Goal: Check status

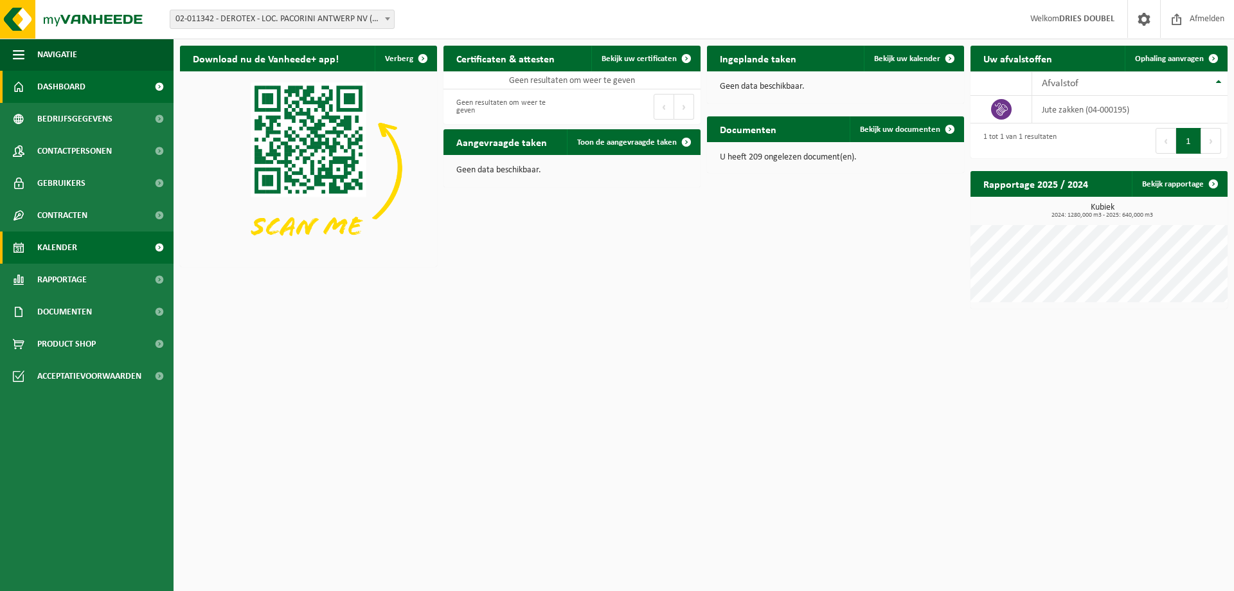
click at [85, 249] on link "Kalender" at bounding box center [87, 247] width 174 height 32
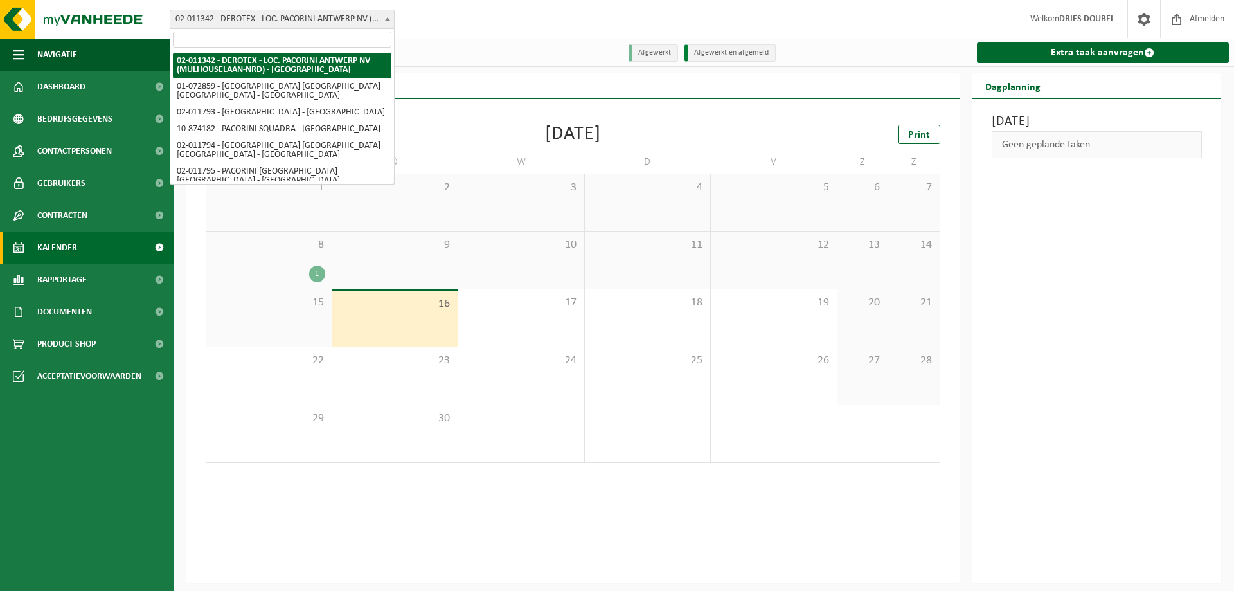
click at [386, 19] on b at bounding box center [387, 18] width 5 height 3
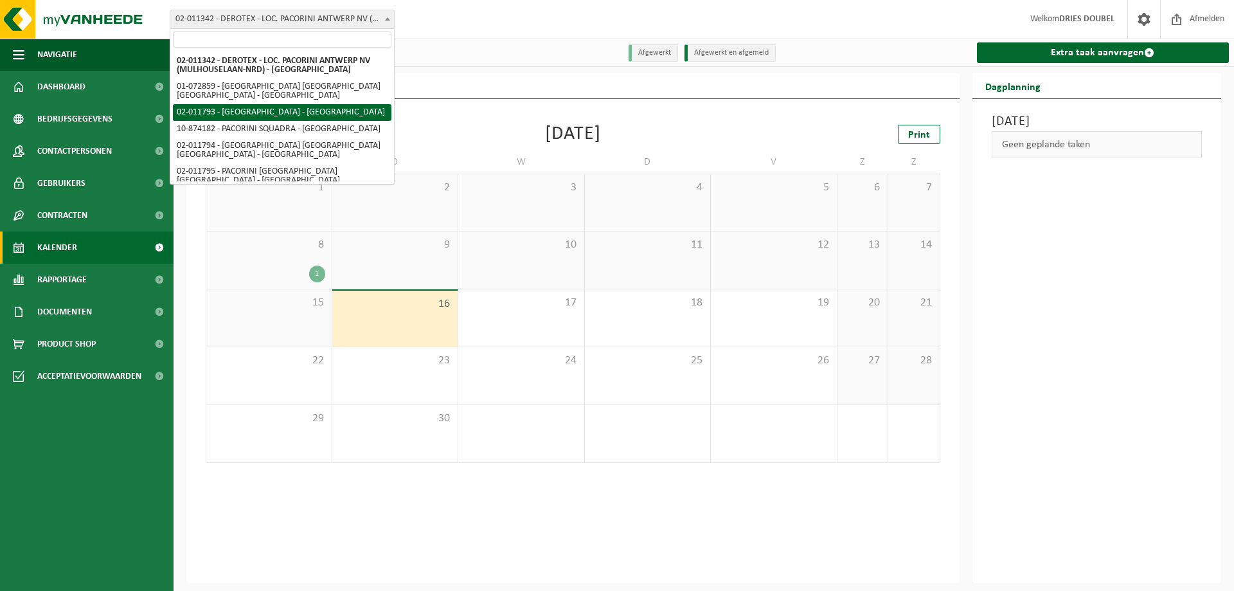
select select "9304"
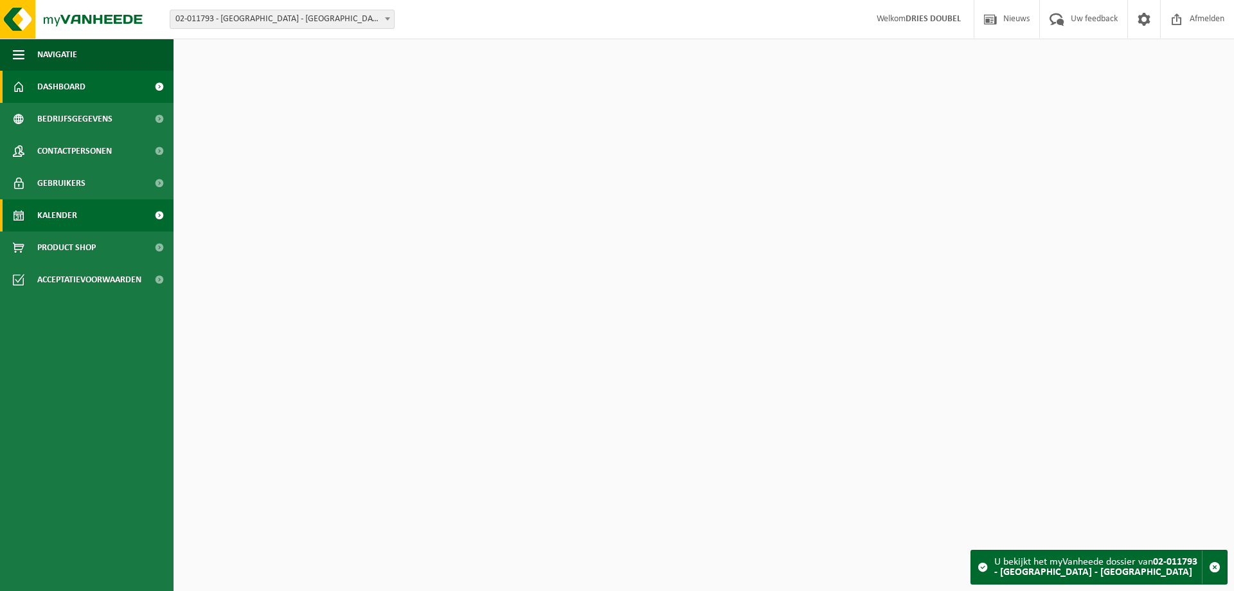
click at [75, 201] on span "Kalender" at bounding box center [57, 215] width 40 height 32
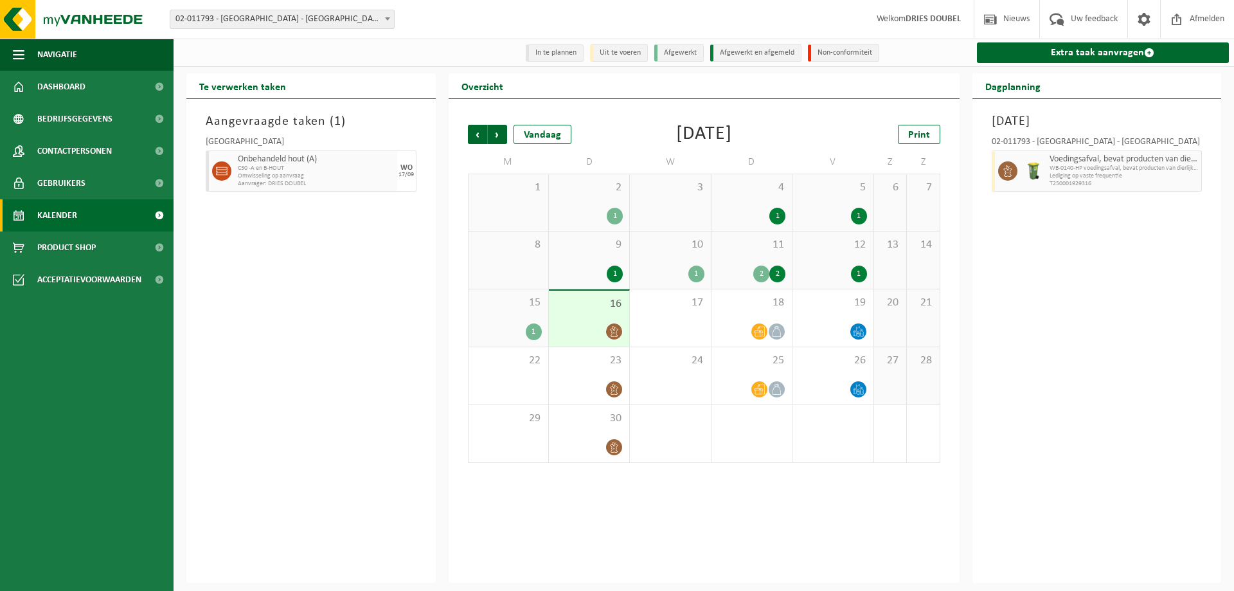
click at [695, 272] on div "1" at bounding box center [696, 273] width 16 height 17
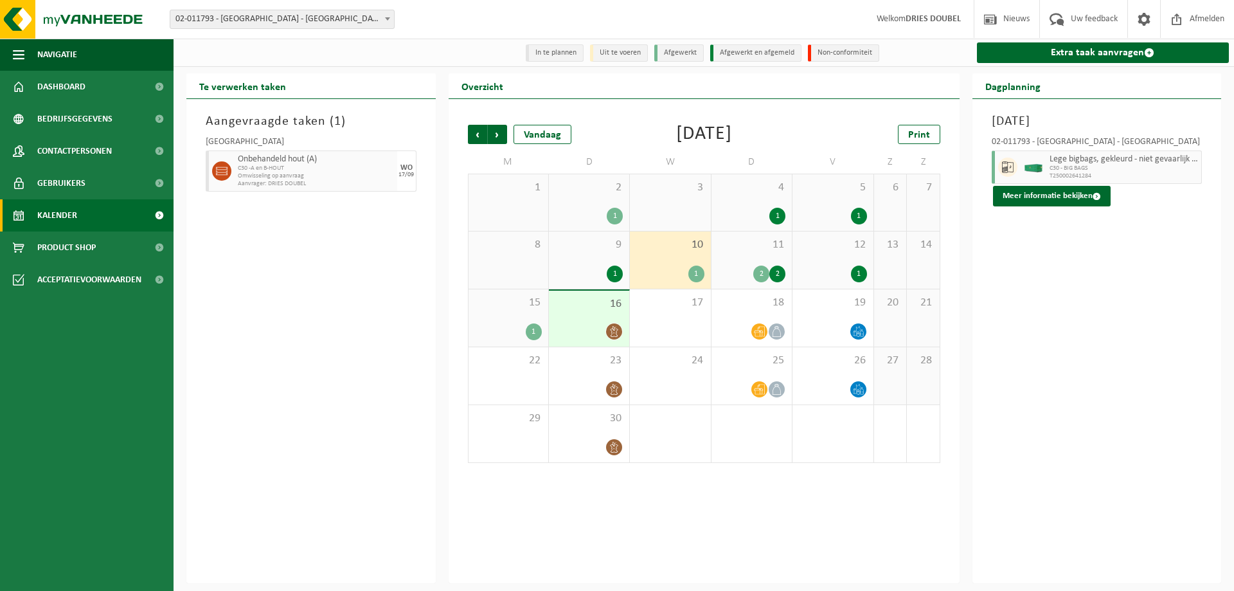
click at [777, 277] on div "2" at bounding box center [777, 273] width 16 height 17
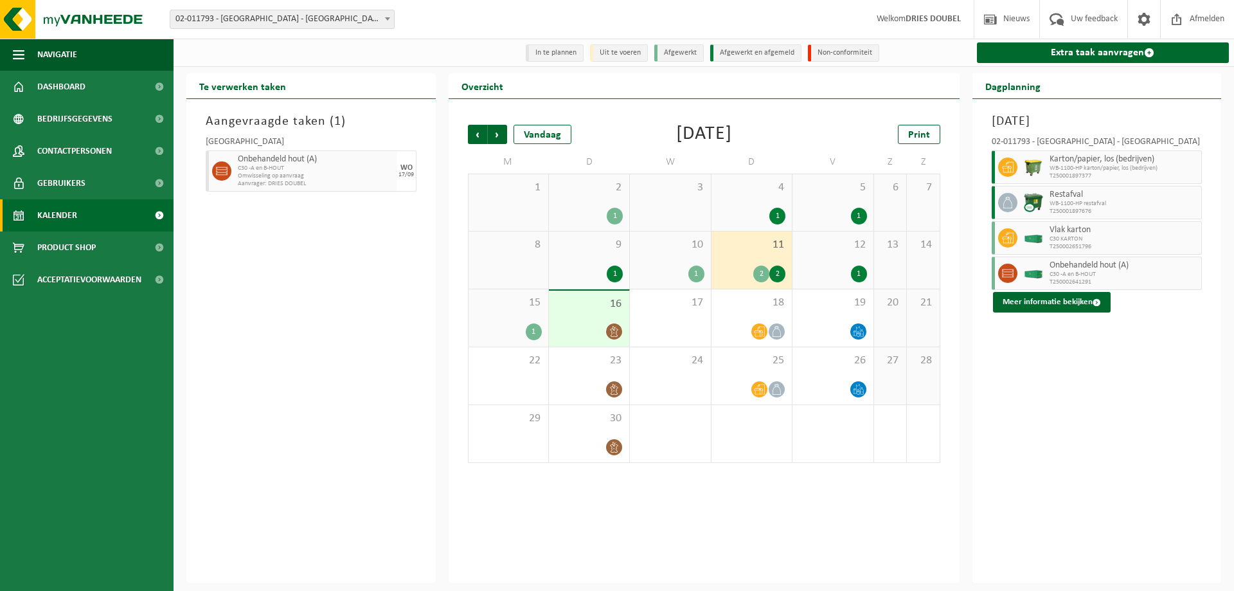
click at [861, 276] on div "1" at bounding box center [859, 273] width 16 height 17
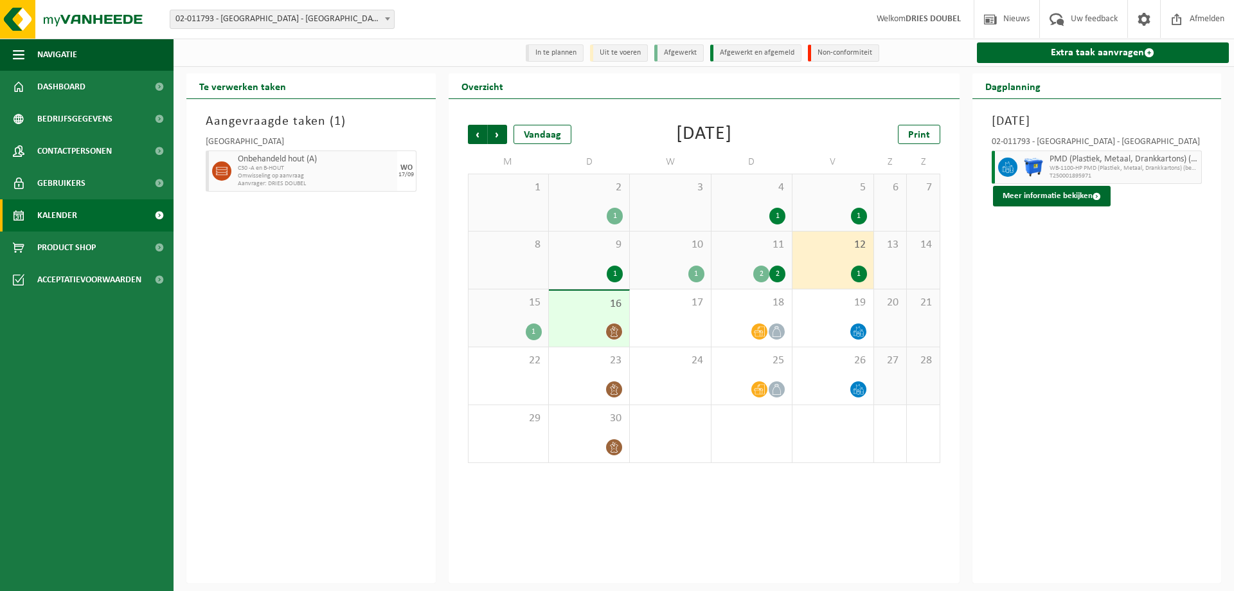
click at [530, 337] on div "1" at bounding box center [534, 331] width 16 height 17
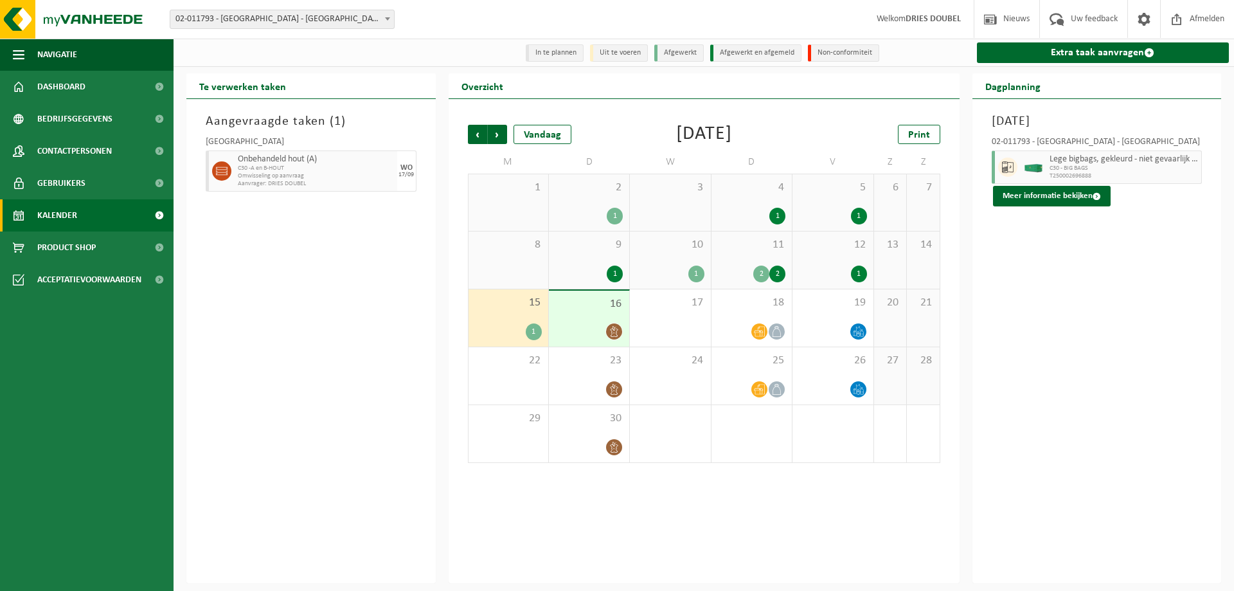
click at [612, 335] on icon at bounding box center [614, 331] width 11 height 11
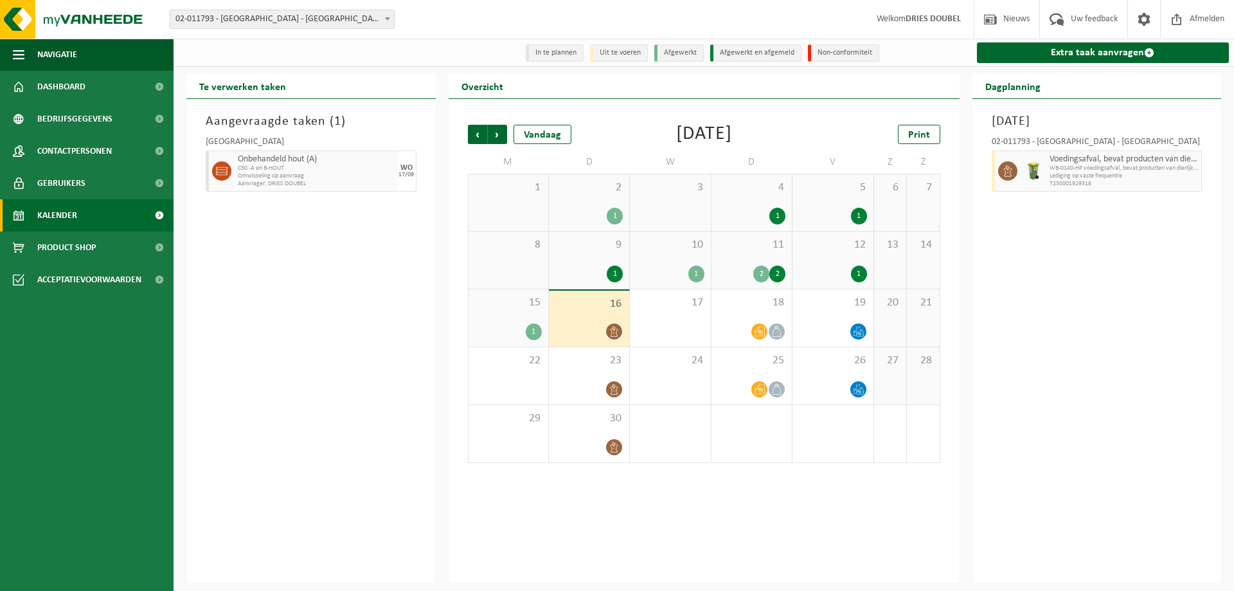
click at [537, 328] on div "1" at bounding box center [534, 331] width 16 height 17
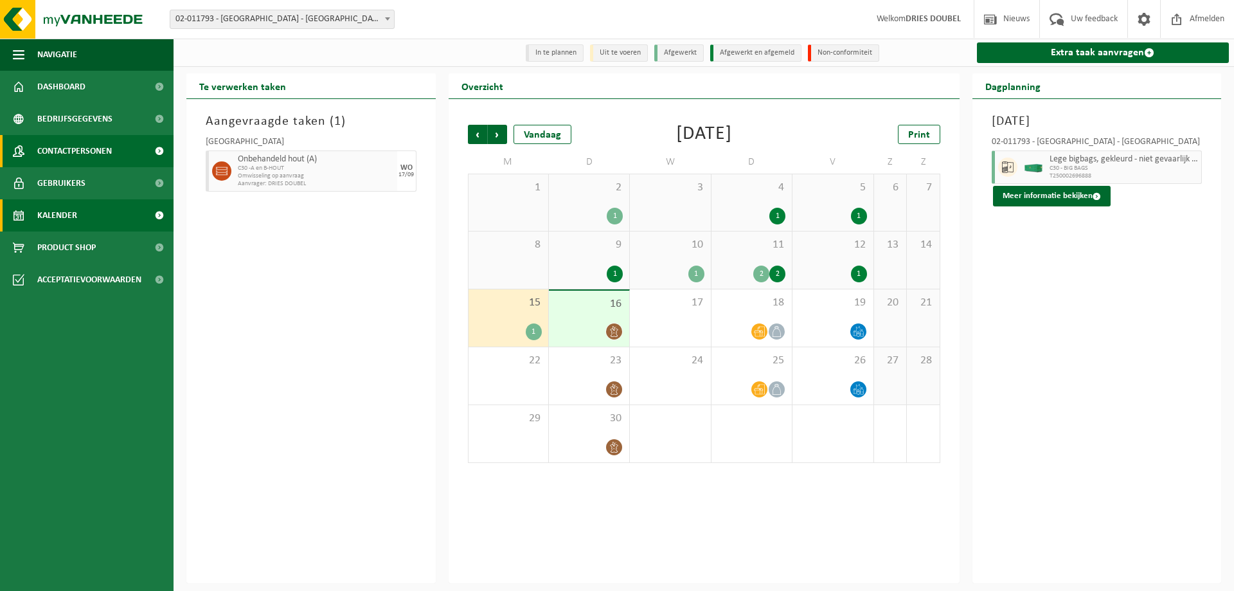
click at [85, 148] on span "Contactpersonen" at bounding box center [74, 151] width 75 height 32
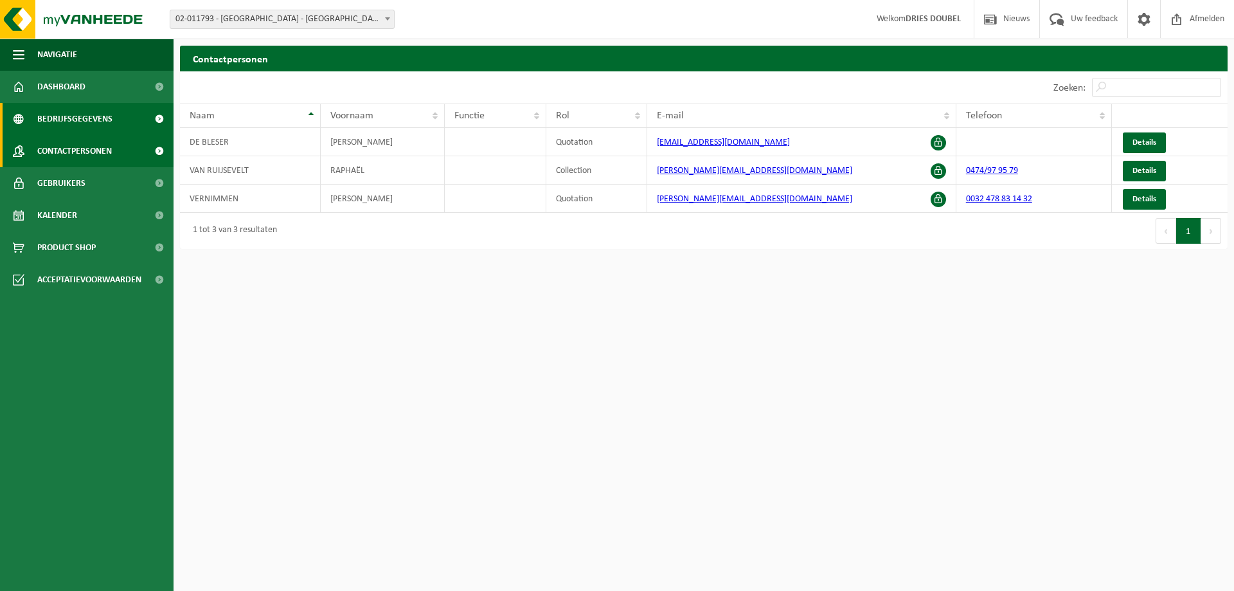
click at [102, 117] on span "Bedrijfsgegevens" at bounding box center [74, 119] width 75 height 32
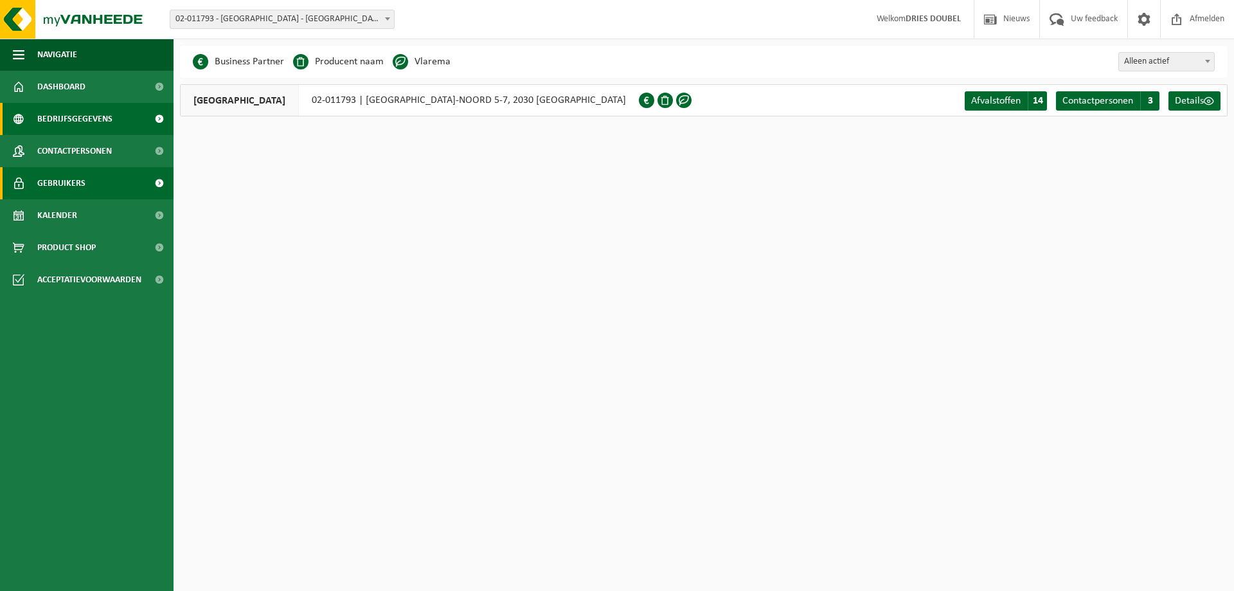
click at [78, 191] on span "Gebruikers" at bounding box center [61, 183] width 48 height 32
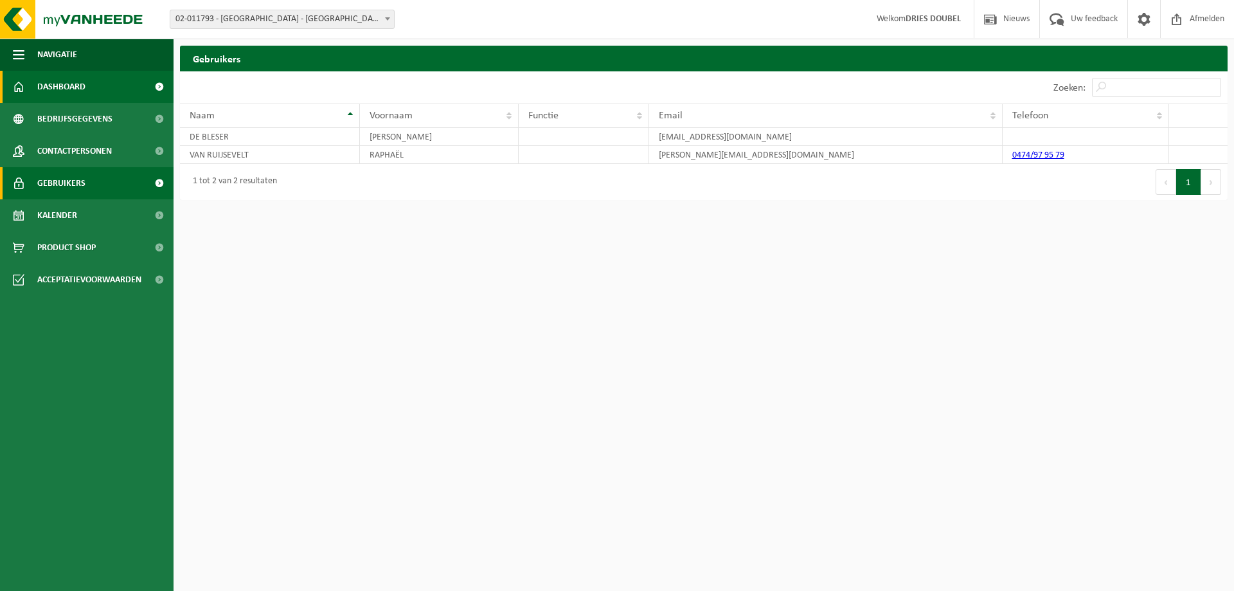
click at [67, 81] on span "Dashboard" at bounding box center [61, 87] width 48 height 32
